Goal: Transaction & Acquisition: Obtain resource

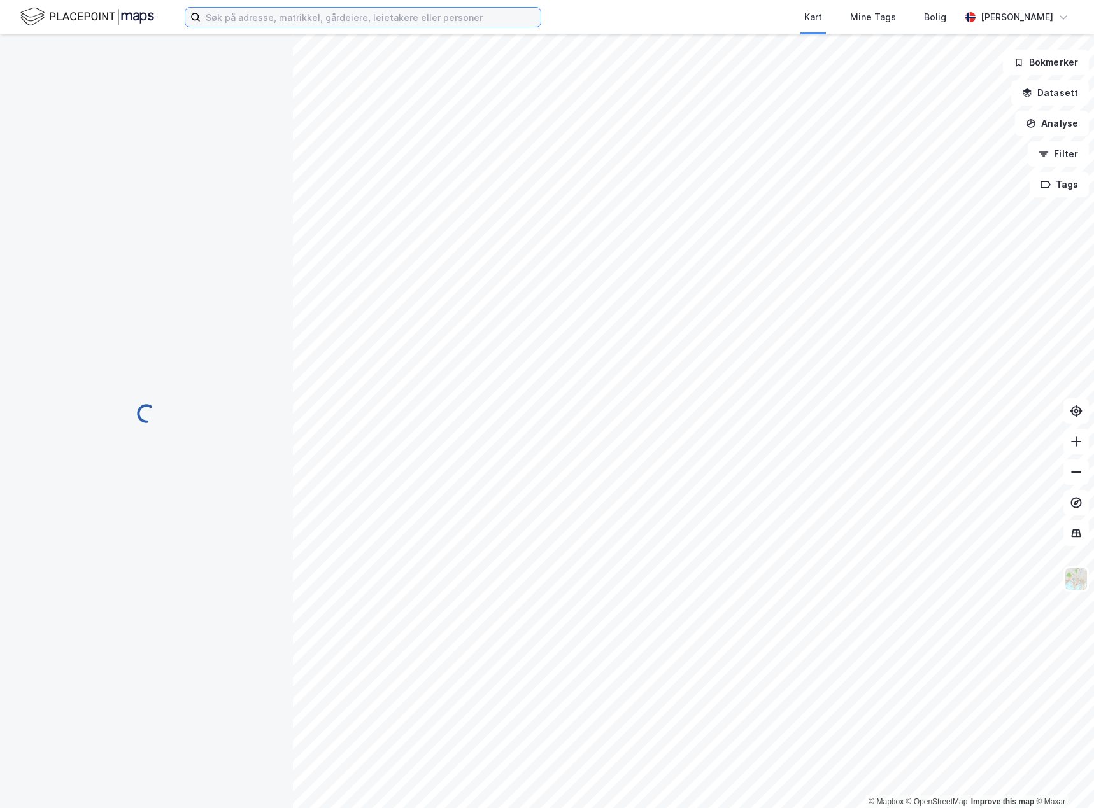
click at [256, 16] on input at bounding box center [371, 17] width 340 height 19
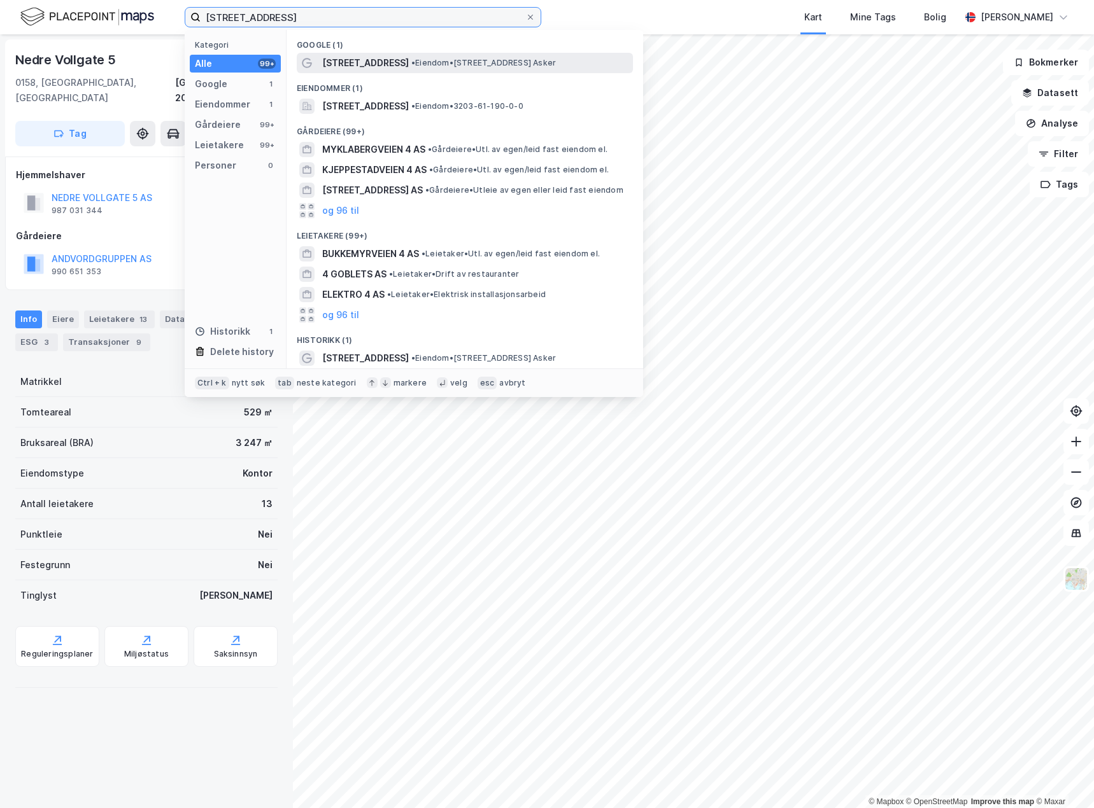
type input "[STREET_ADDRESS]"
click at [398, 53] on div "[STREET_ADDRESS] • Eiendom • [STREET_ADDRESS] Asker" at bounding box center [465, 63] width 336 height 20
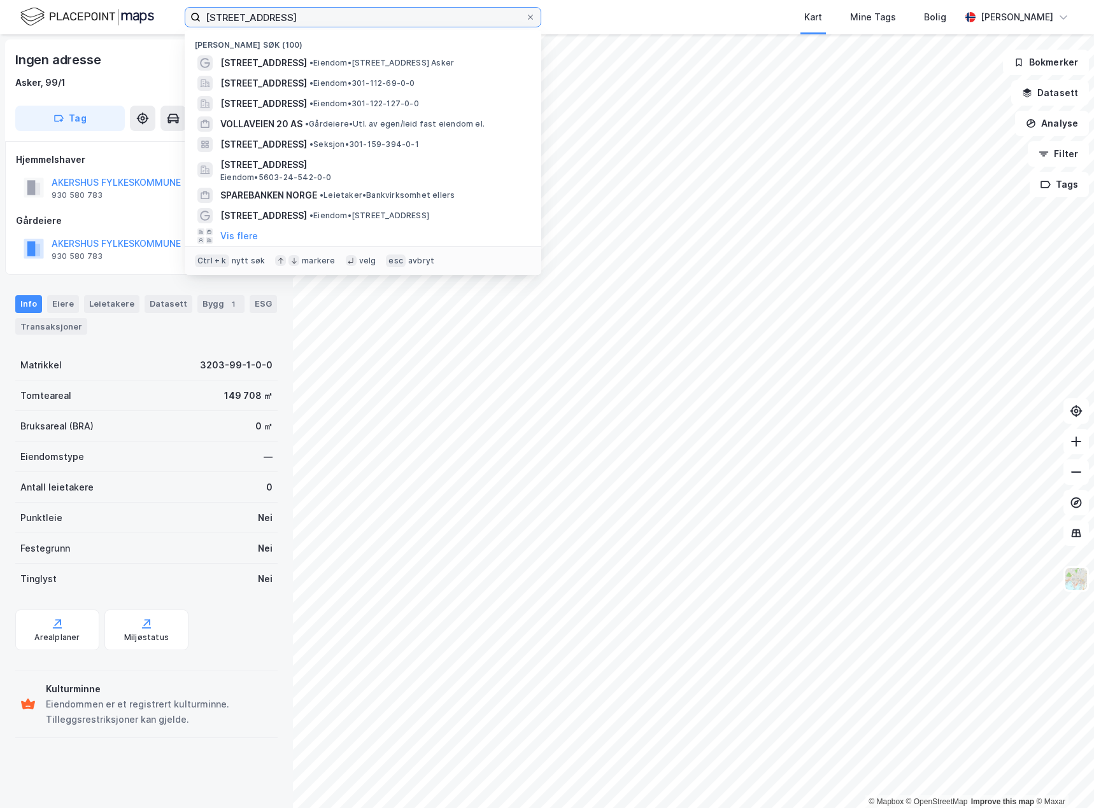
click at [338, 15] on input "[STREET_ADDRESS]" at bounding box center [363, 17] width 325 height 19
click at [356, 60] on span "• Eiendom • [STREET_ADDRESS] Asker" at bounding box center [381, 63] width 144 height 10
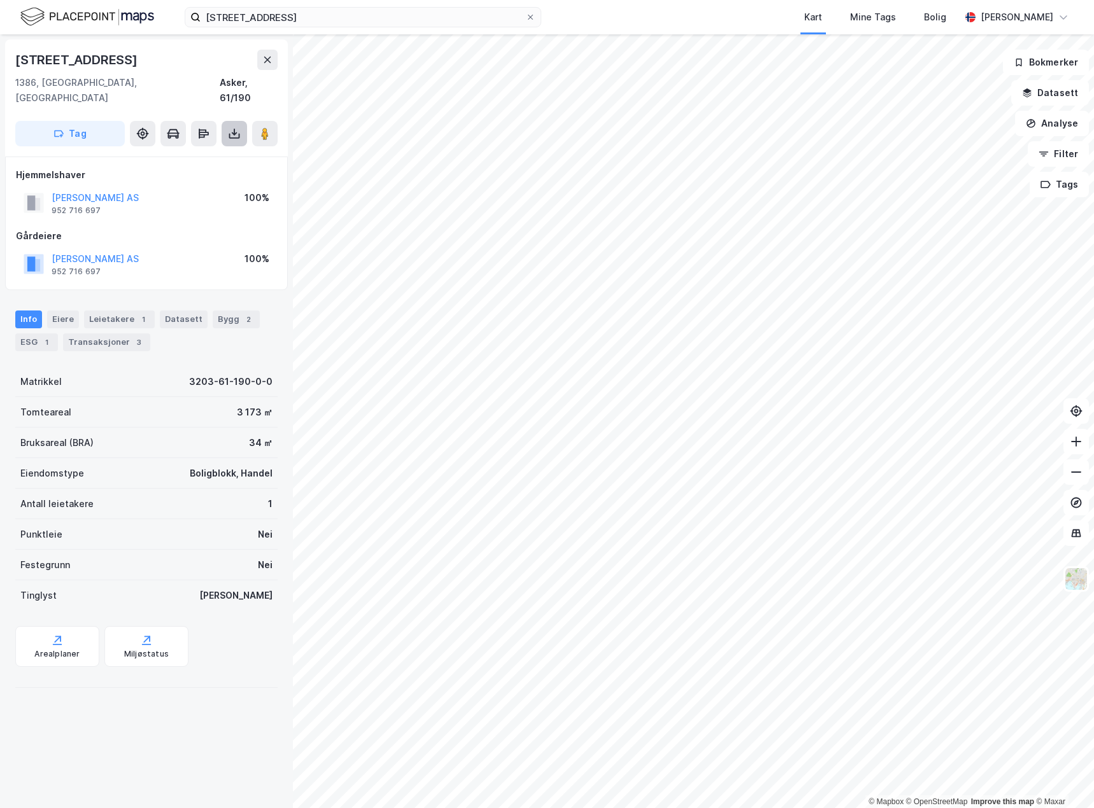
click at [234, 127] on icon at bounding box center [234, 133] width 13 height 13
click at [192, 174] on div "Last ned matrikkelrapport" at bounding box center [186, 179] width 105 height 10
click at [194, 154] on div "Last ned grunnbok" at bounding box center [171, 159] width 74 height 10
click at [174, 154] on div "Last ned grunnbok" at bounding box center [171, 159] width 74 height 10
